Goal: Information Seeking & Learning: Find specific fact

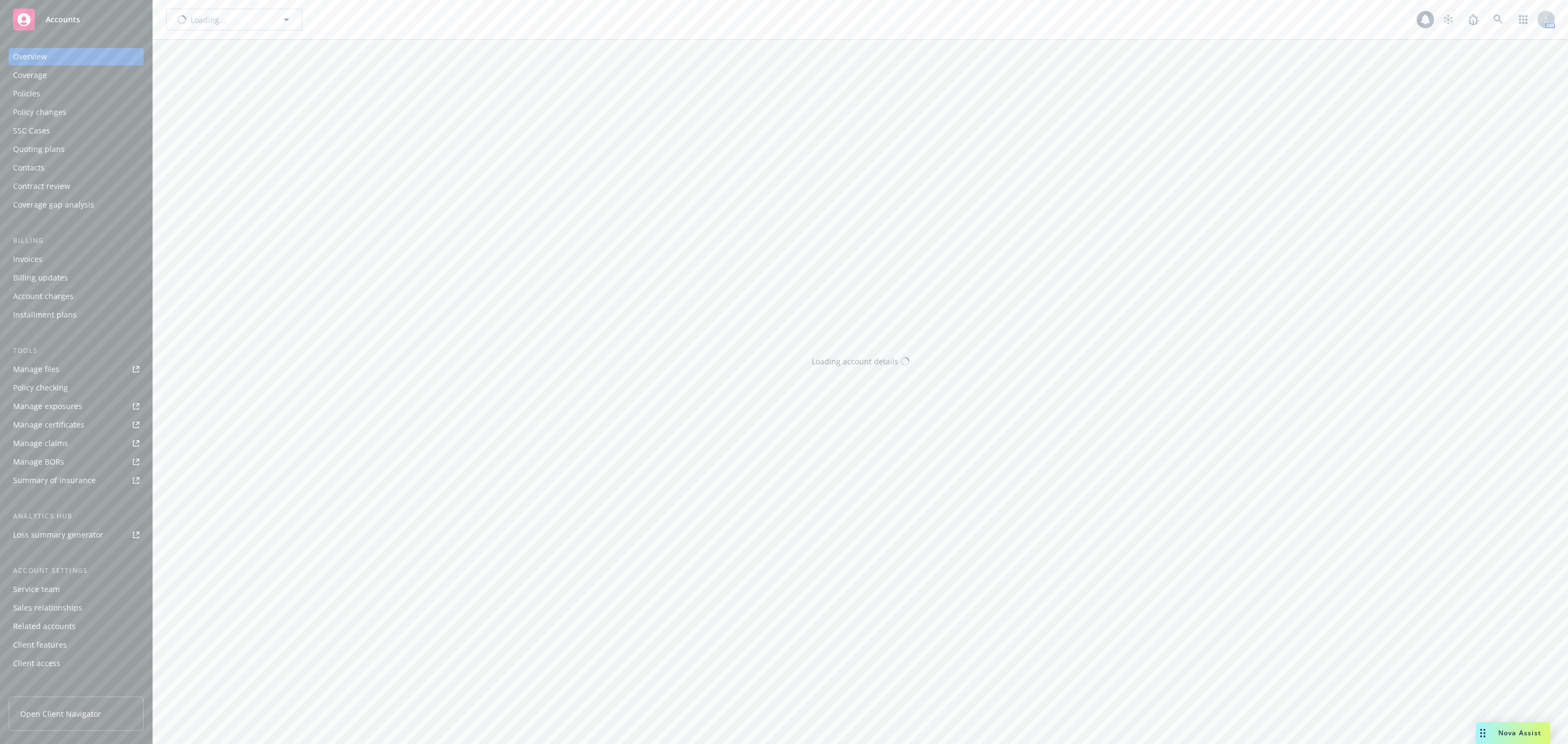
type input "Altus Equity Group, Inc."
click at [209, 18] on span "Altus Equity Group, Inc." at bounding box center [222, 19] width 95 height 11
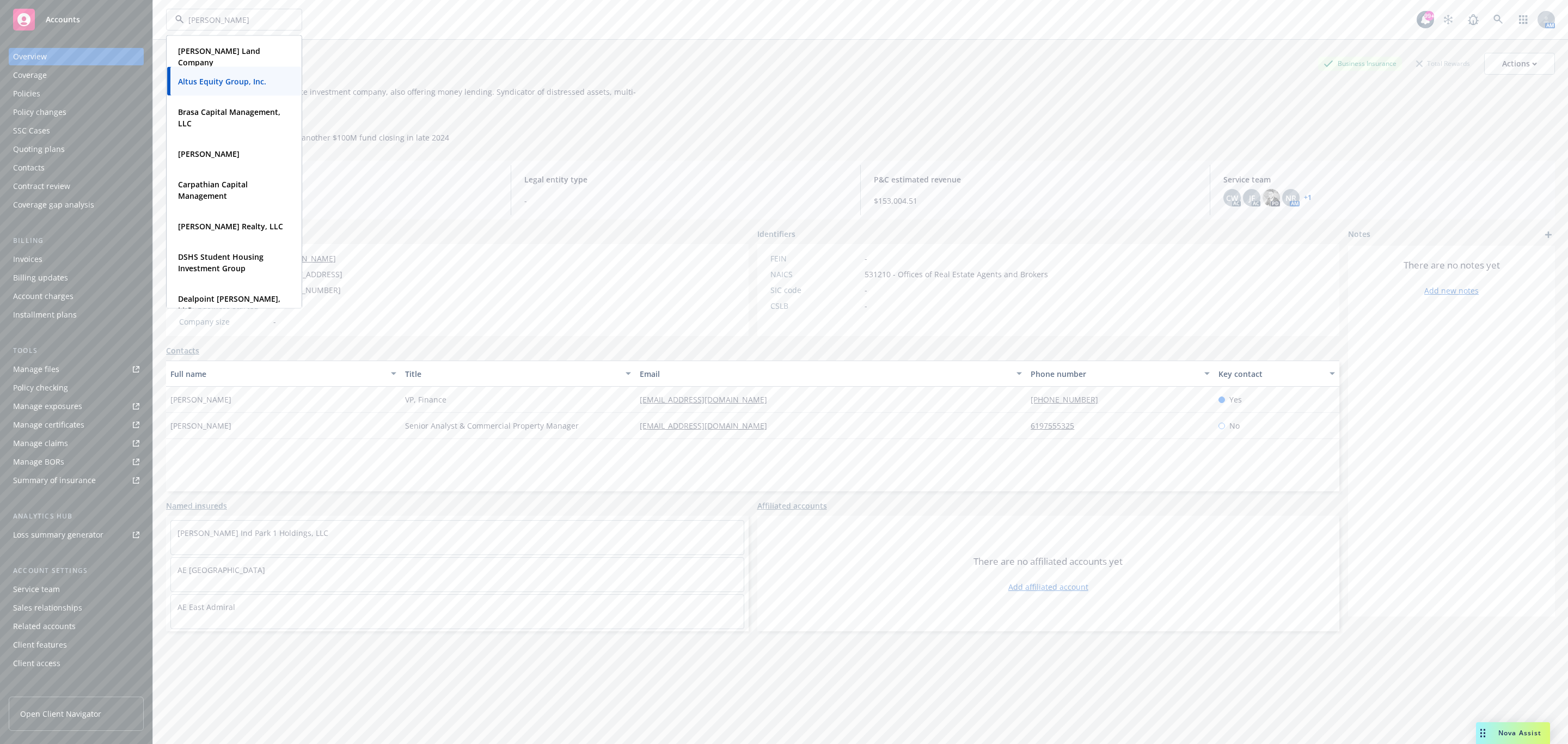
type input "[PERSON_NAME]"
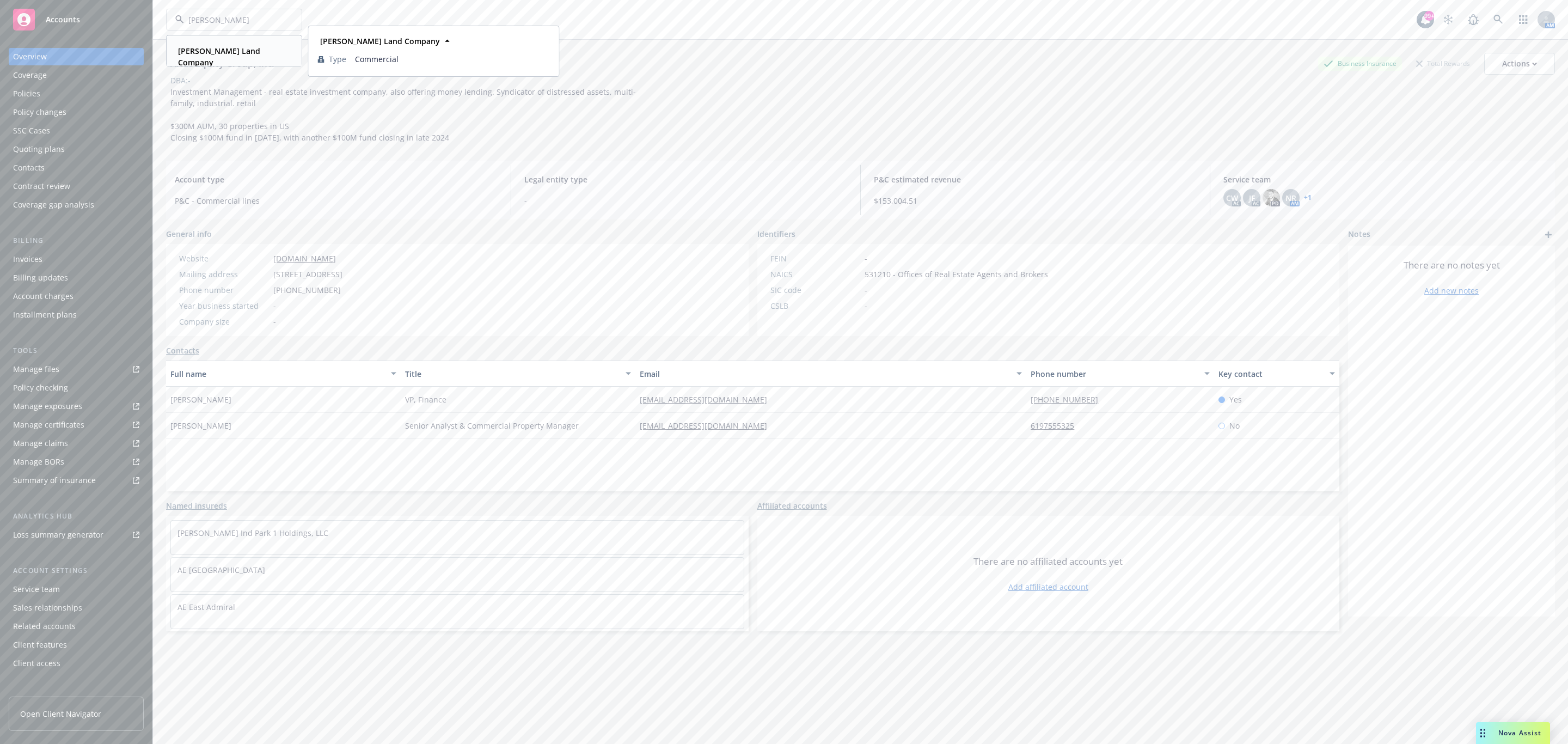
click at [224, 60] on div "[PERSON_NAME] Land Company Type Commercial" at bounding box center [234, 57] width 134 height 40
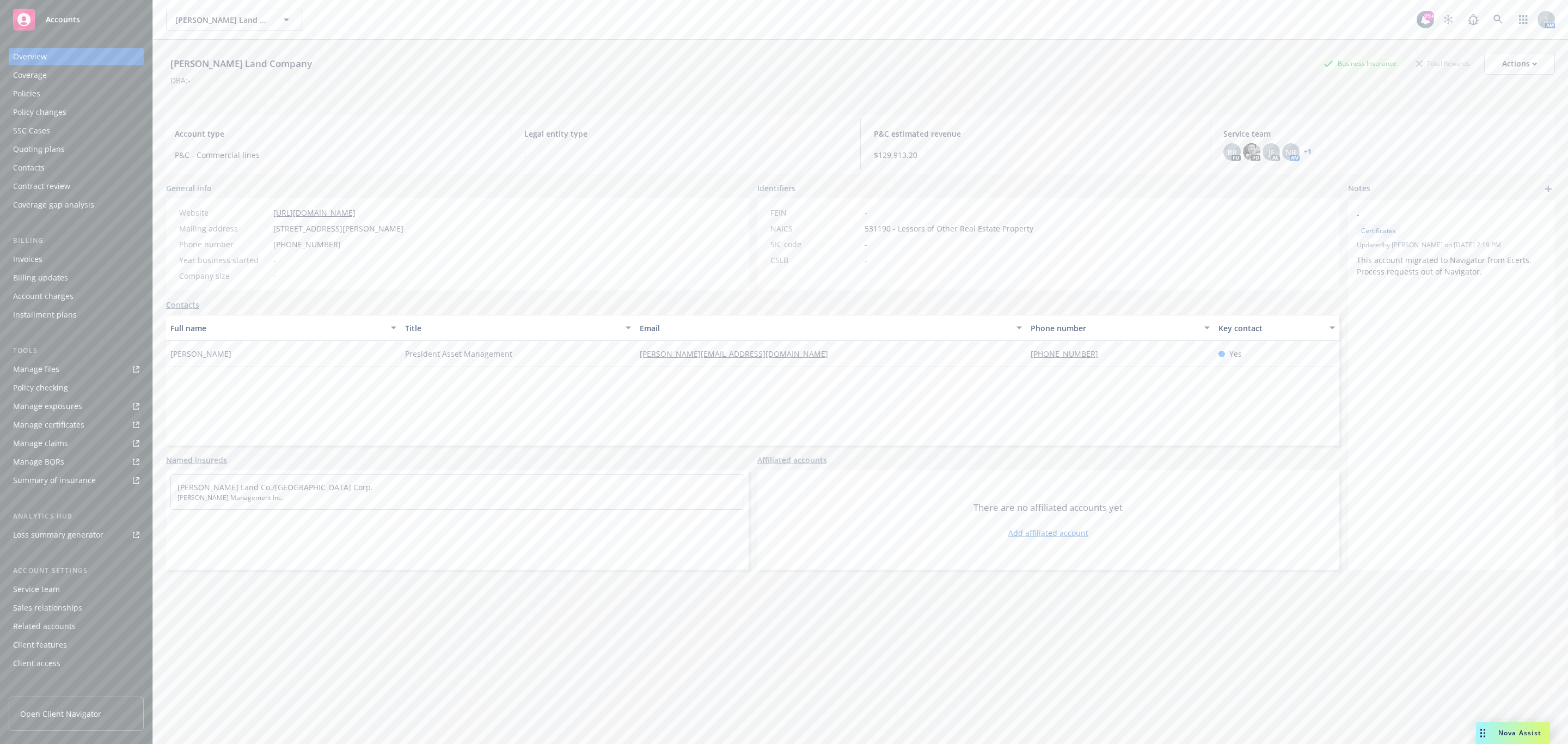
click at [72, 92] on div "Policies" at bounding box center [76, 94] width 126 height 18
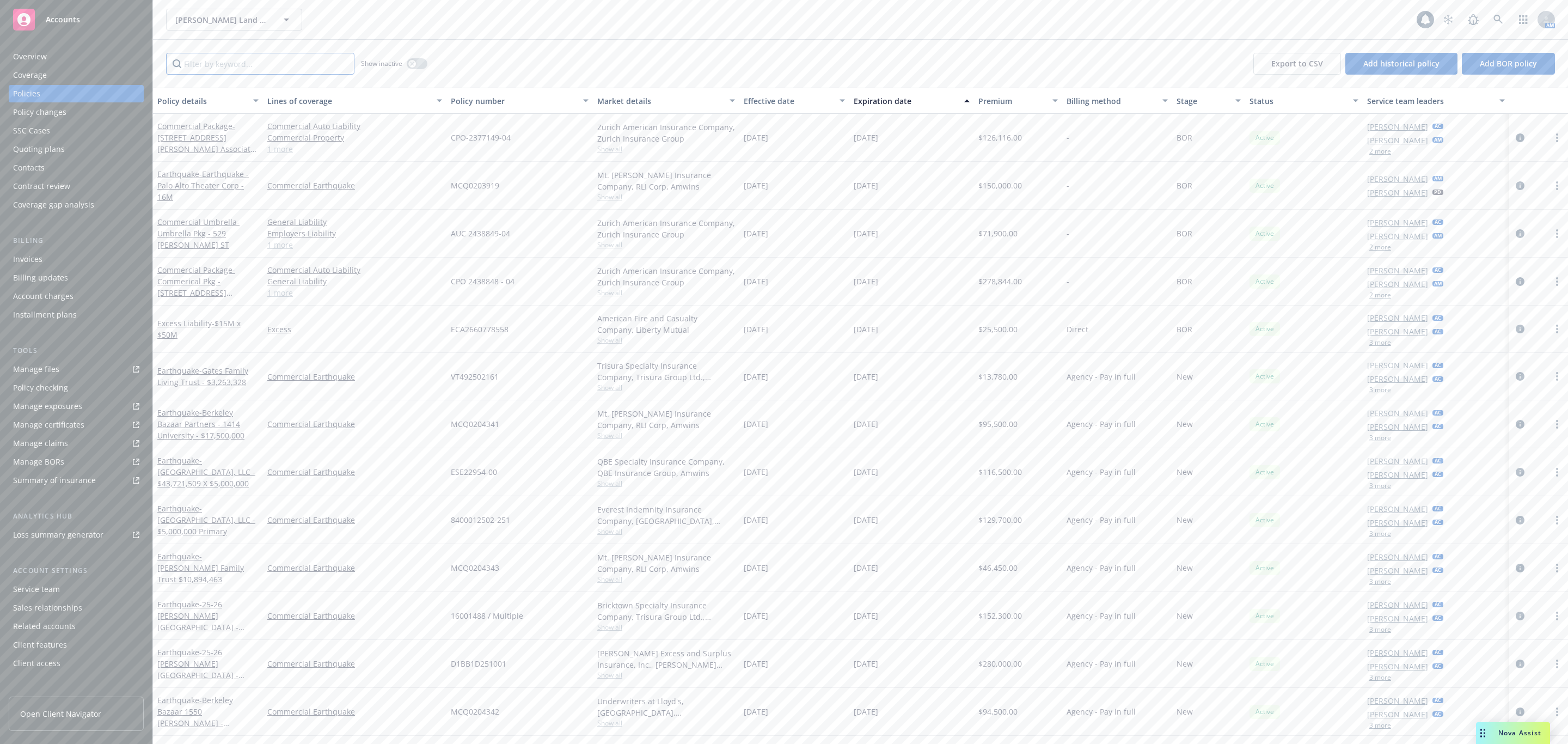
click at [275, 68] on input "Filter by keyword..." at bounding box center [260, 63] width 188 height 22
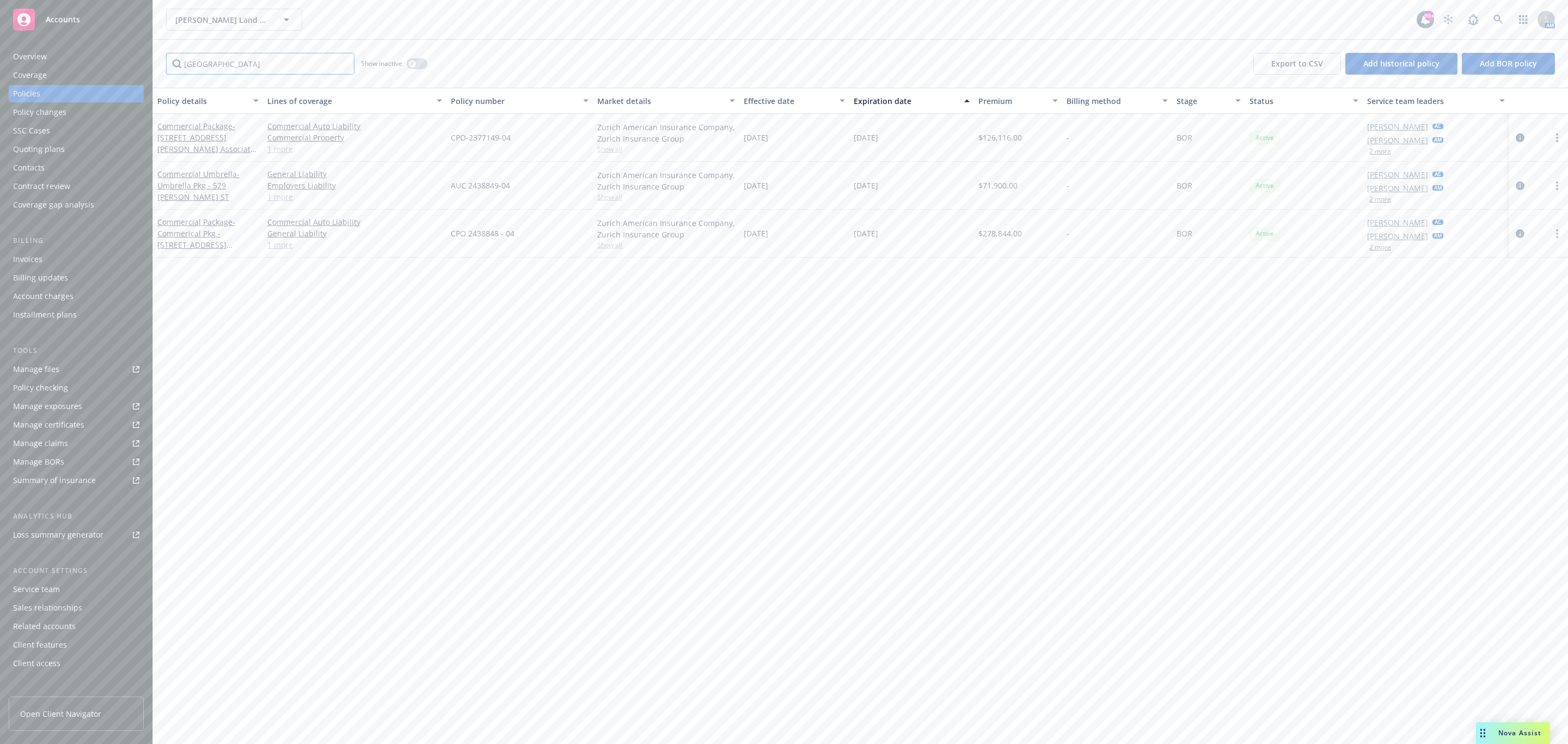
type input "[GEOGRAPHIC_DATA]"
drag, startPoint x: 449, startPoint y: 236, endPoint x: 513, endPoint y: 236, distance: 64.0
click at [513, 236] on div "CPO 2438848 - 04" at bounding box center [519, 233] width 146 height 48
click at [496, 288] on div "Policy details Lines of coverage Policy number Market details Effective date Ex…" at bounding box center [861, 415] width 1416 height 656
click at [194, 131] on link "Commercial Package - [STREET_ADDRESS][PERSON_NAME] Associates Lp Package" at bounding box center [208, 143] width 102 height 45
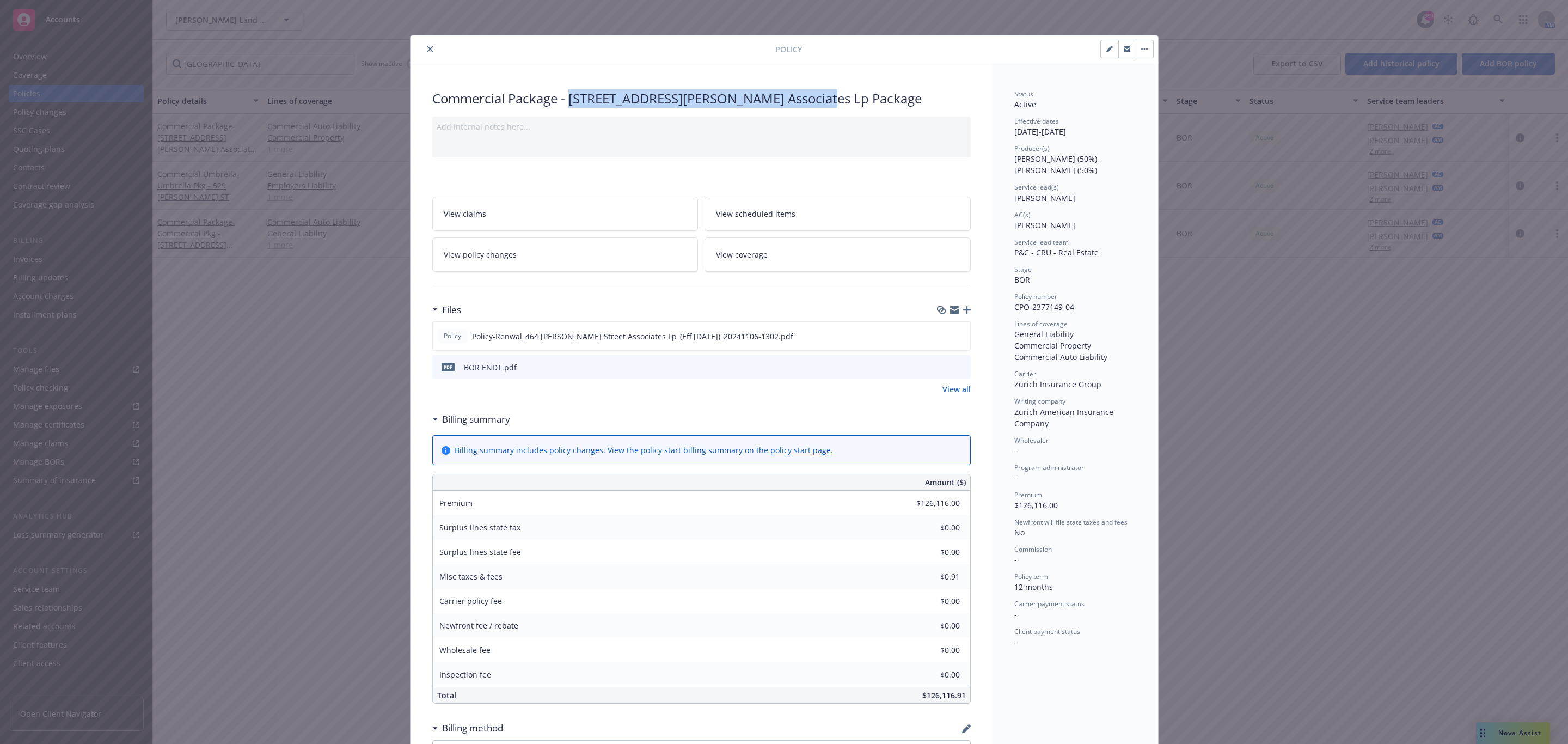
drag, startPoint x: 567, startPoint y: 98, endPoint x: 840, endPoint y: 97, distance: 273.0
click at [840, 97] on div "Commercial Package - [STREET_ADDRESS][PERSON_NAME] Associates Lp Package" at bounding box center [702, 98] width 539 height 18
copy div "[STREET_ADDRESS][PERSON_NAME] Associates Lp Package"
drag, startPoint x: 1069, startPoint y: 309, endPoint x: 997, endPoint y: 310, distance: 72.0
click at [997, 310] on div "Status Active Effective dates [DATE] - [DATE] Producer(s) [PERSON_NAME] (50%), …" at bounding box center [1075, 535] width 166 height 943
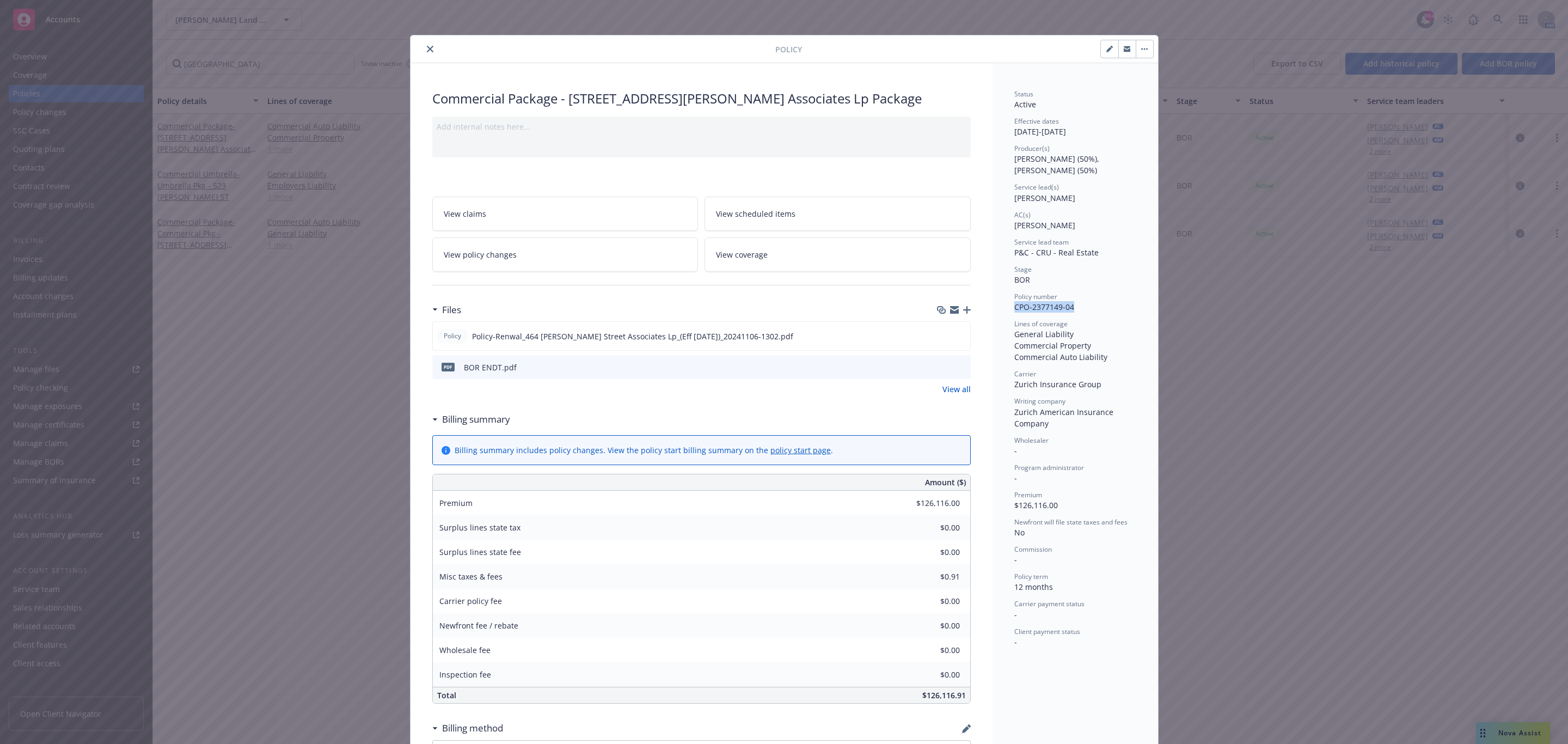
copy span "CPO-2377149-04"
click at [955, 334] on icon "preview file" at bounding box center [959, 336] width 10 height 8
